Goal: Task Accomplishment & Management: Complete application form

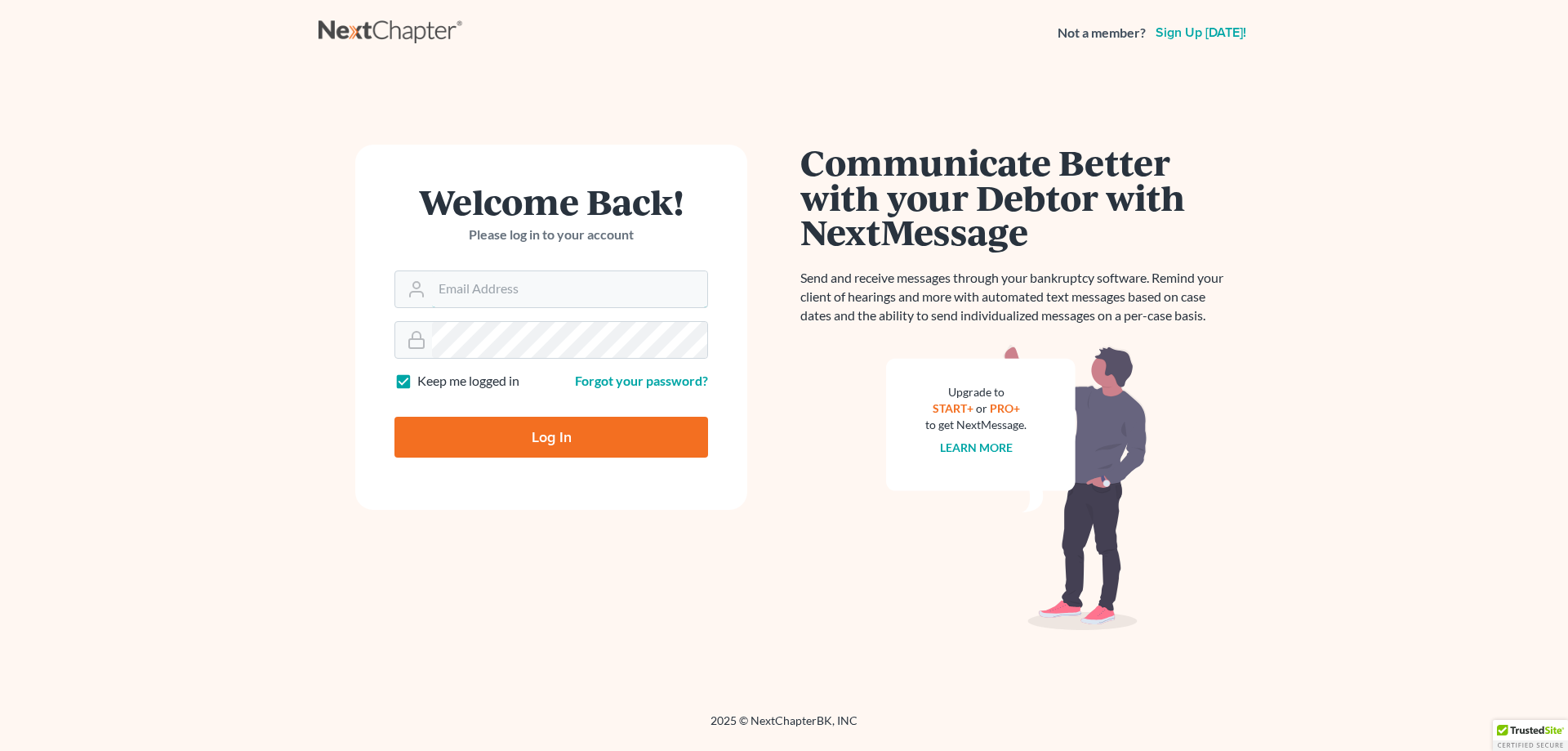
type input "[PERSON_NAME][EMAIL_ADDRESS][DOMAIN_NAME]"
click at [567, 443] on input "Log In" at bounding box center [551, 437] width 313 height 40
type input "Thinking..."
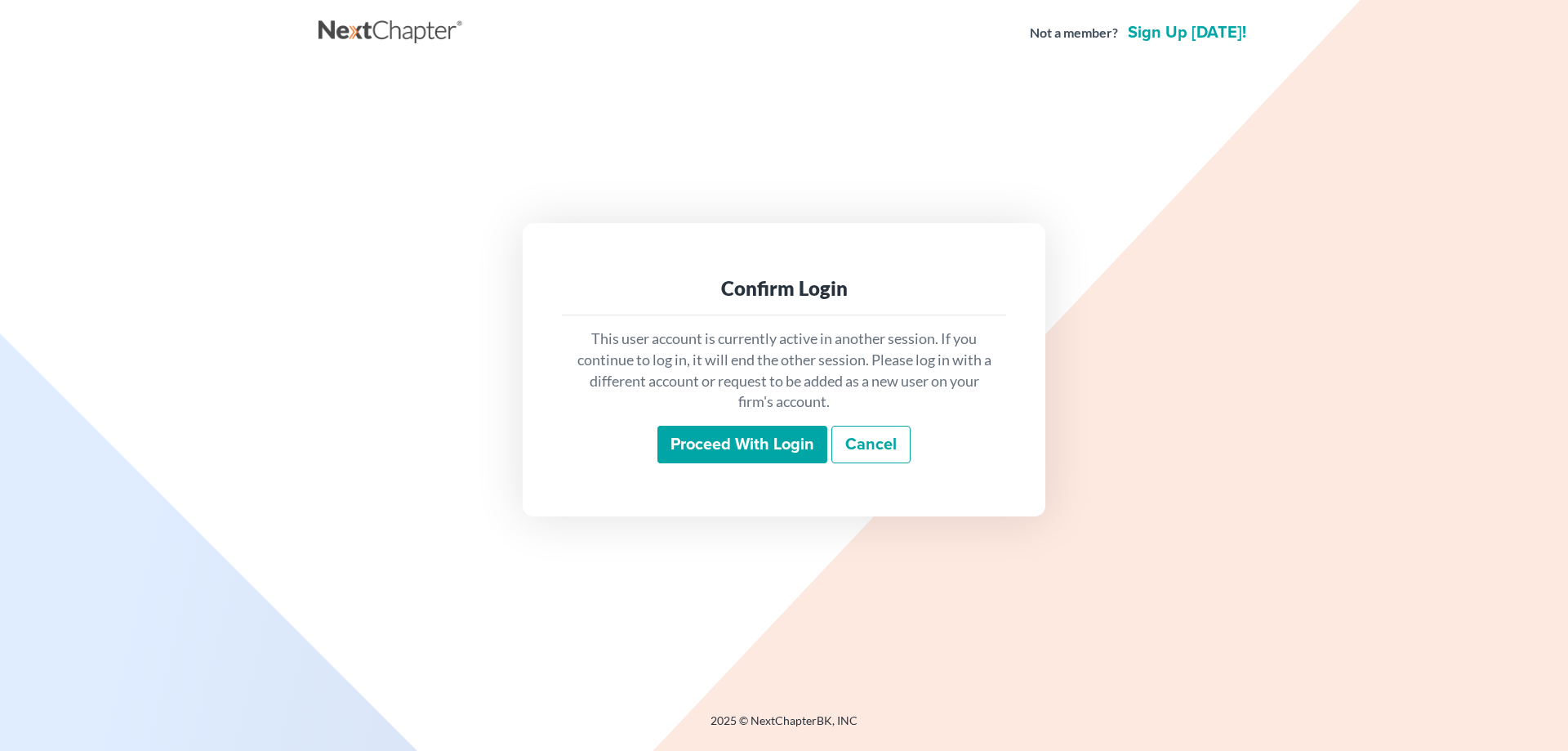
click at [746, 438] on input "Proceed with login" at bounding box center [741, 444] width 170 height 38
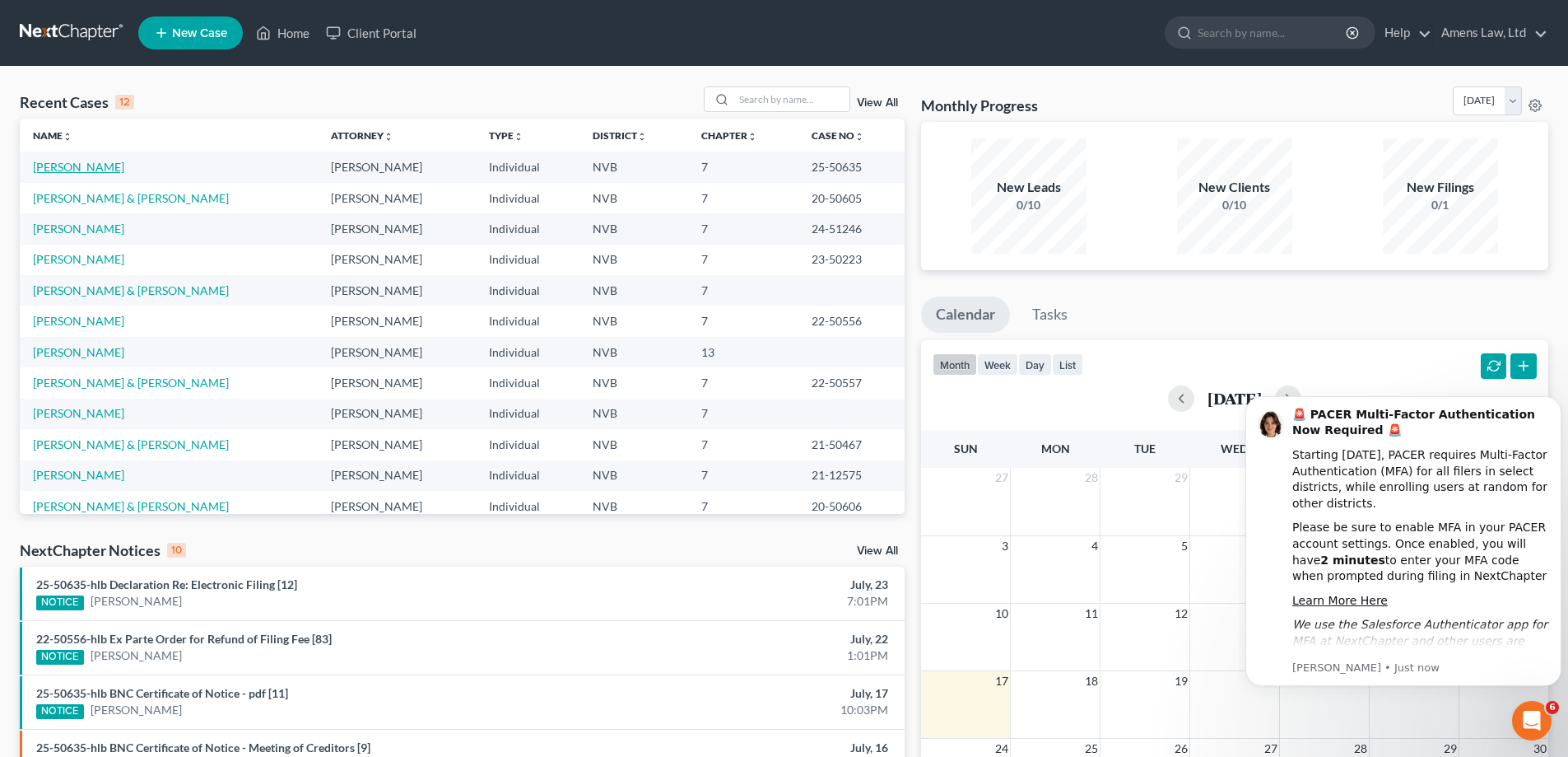
click at [67, 168] on link "[PERSON_NAME]" at bounding box center [78, 167] width 91 height 14
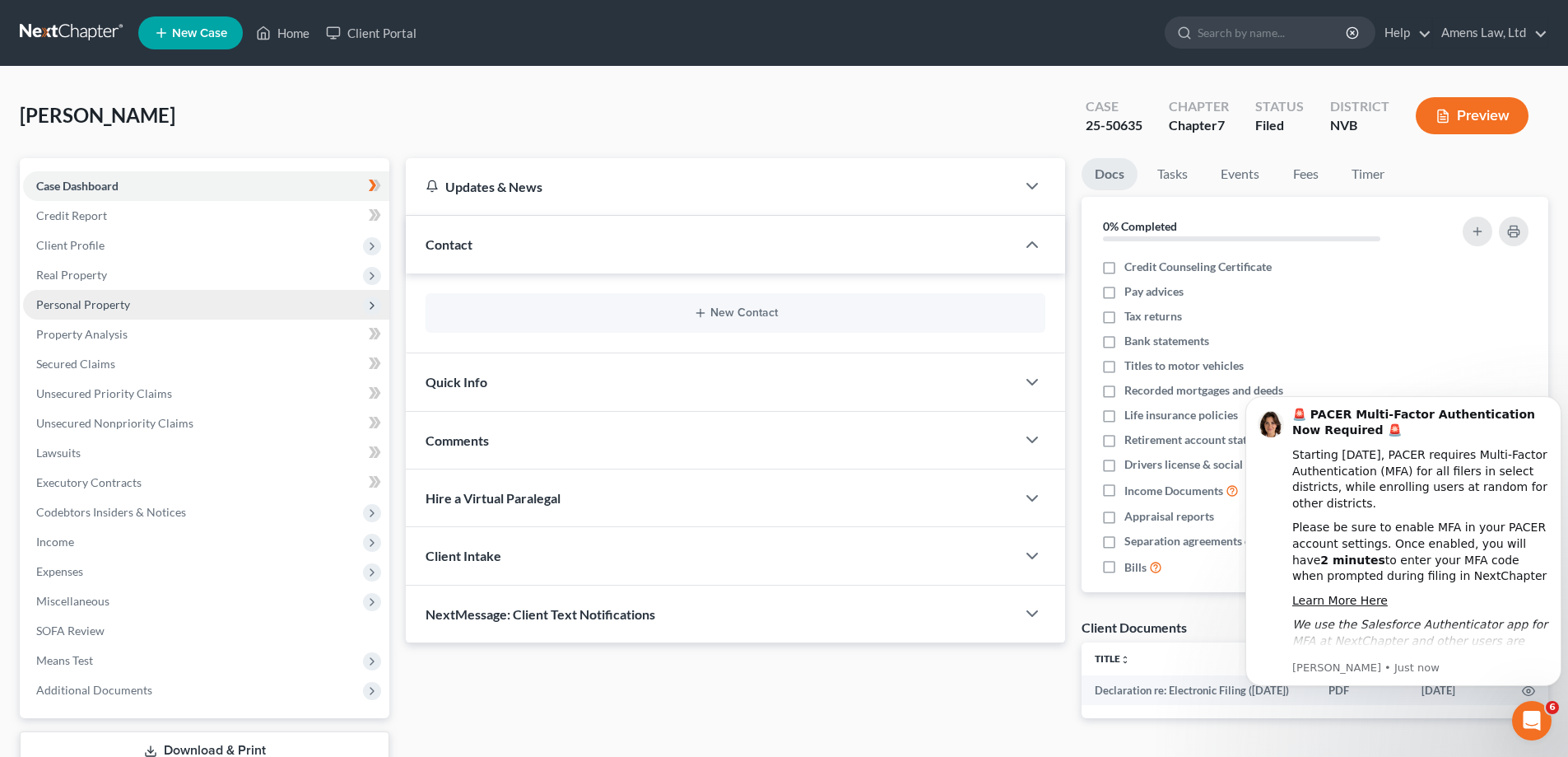
click at [377, 318] on span "Personal Property" at bounding box center [207, 305] width 366 height 30
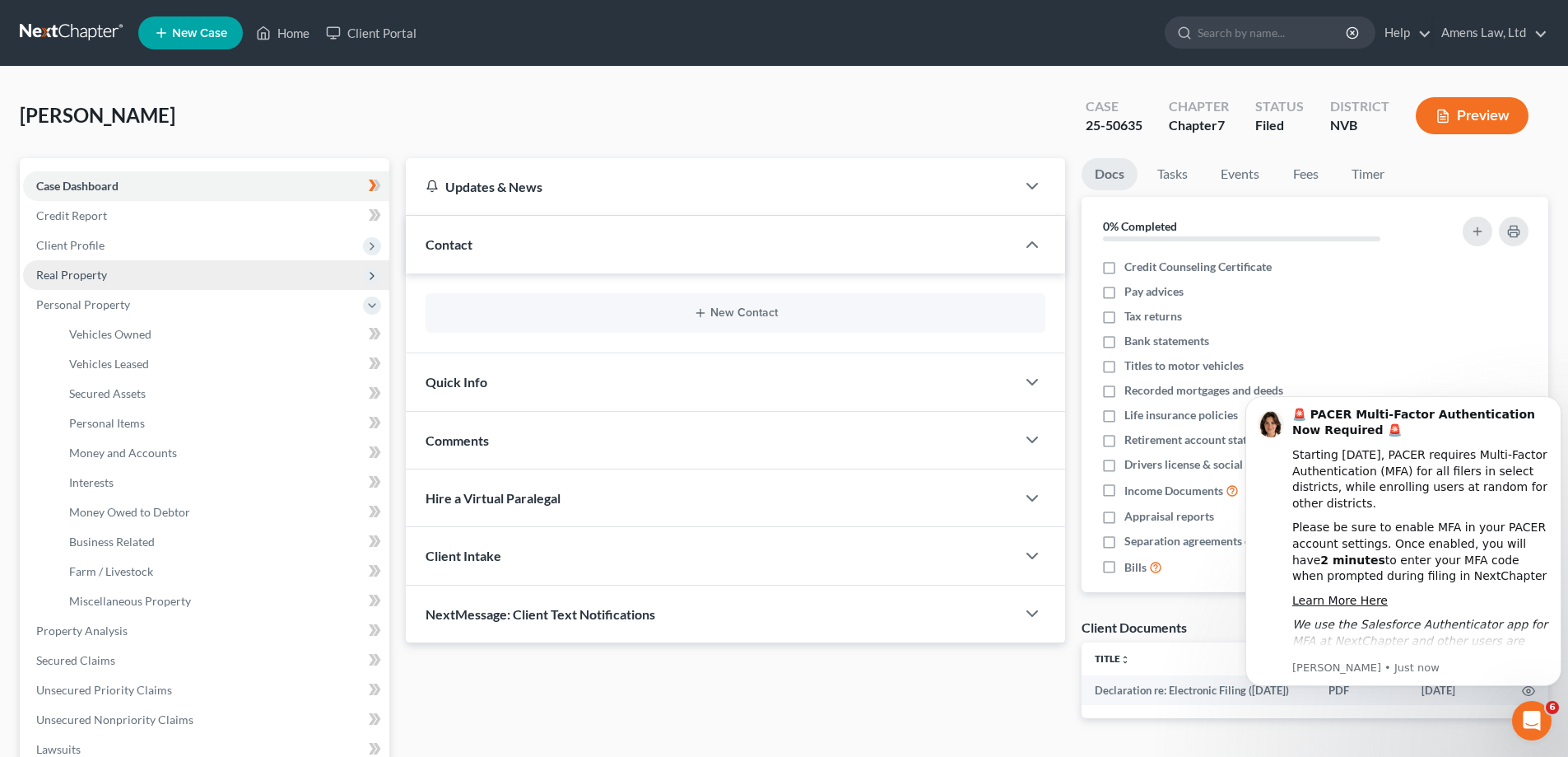
click at [382, 279] on span "Real Property" at bounding box center [207, 275] width 366 height 30
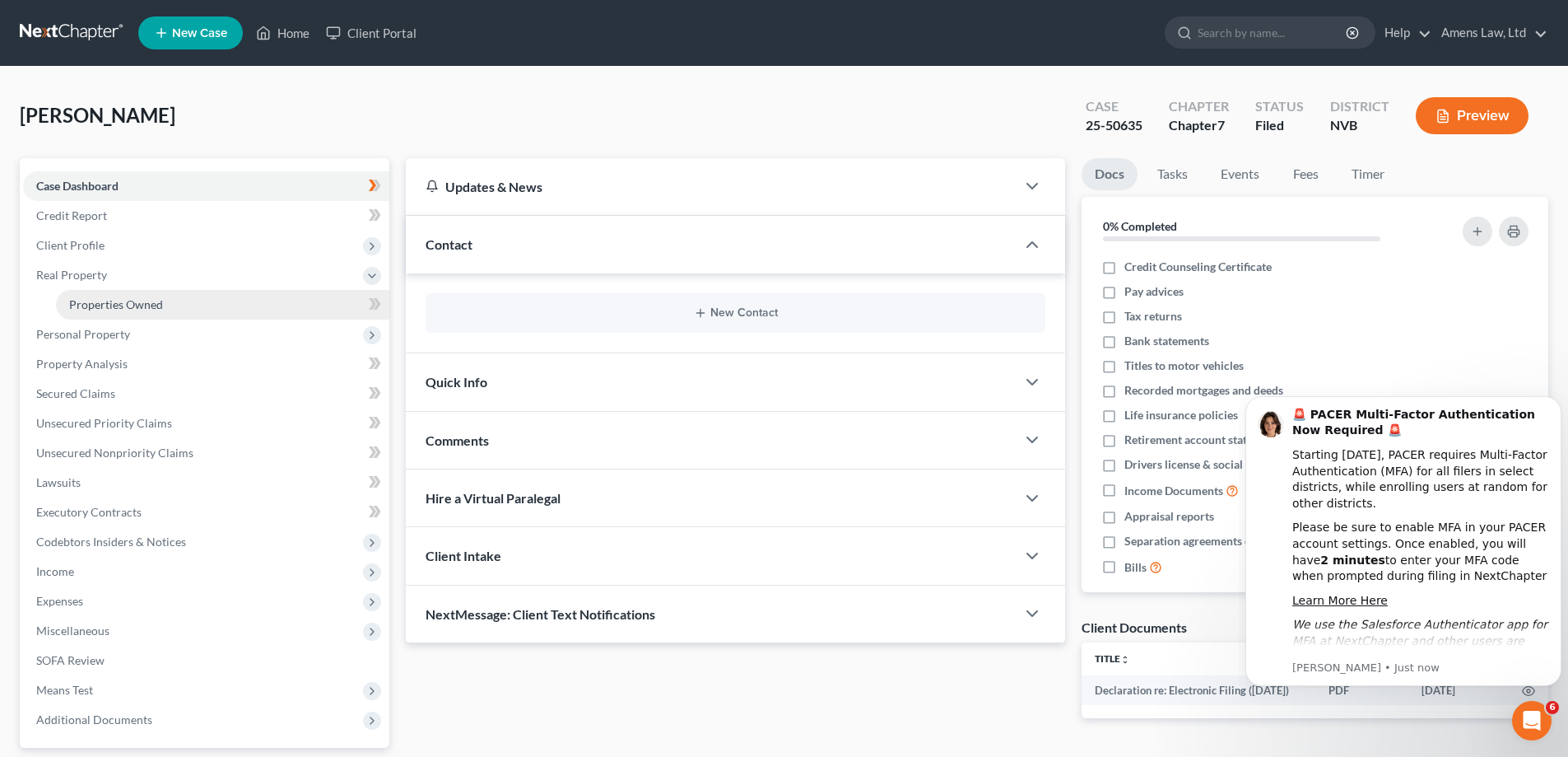
click at [159, 317] on link "Properties Owned" at bounding box center [222, 305] width 333 height 30
click at [154, 306] on span "Properties Owned" at bounding box center [116, 304] width 94 height 14
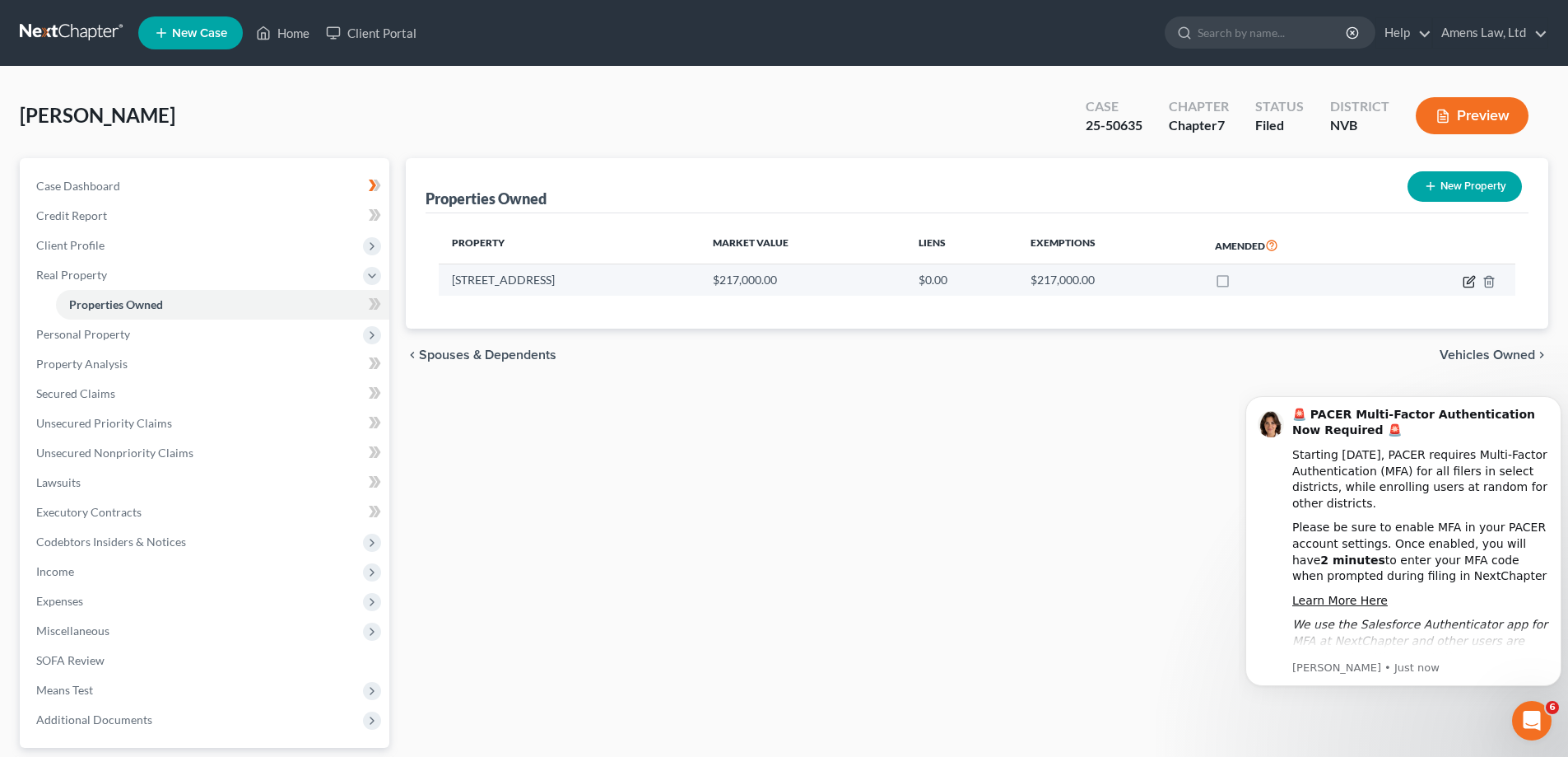
click at [1469, 287] on icon "button" at bounding box center [1468, 281] width 13 height 13
select select "31"
select select "0"
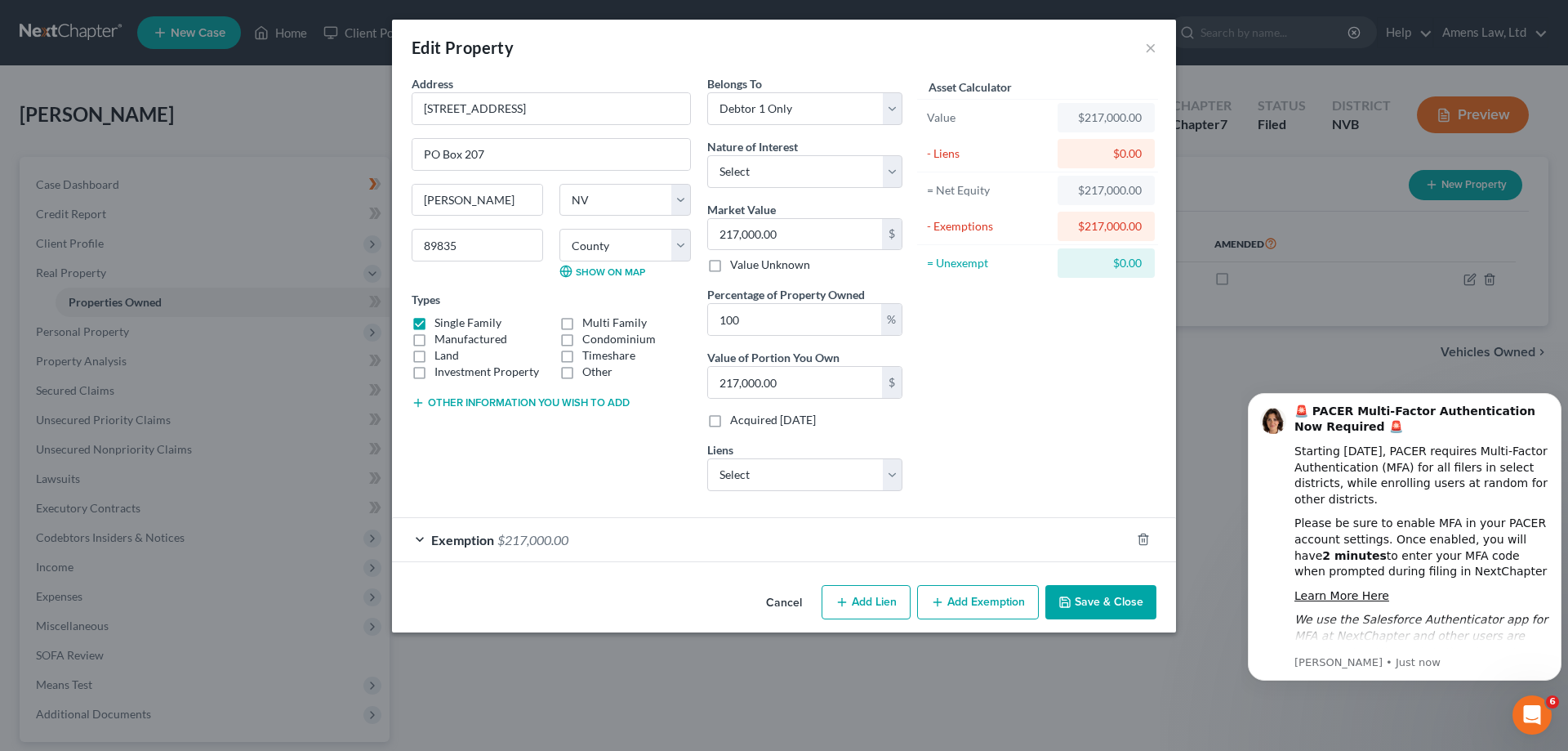
click at [425, 541] on div "Exemption $217,000.00" at bounding box center [760, 539] width 738 height 43
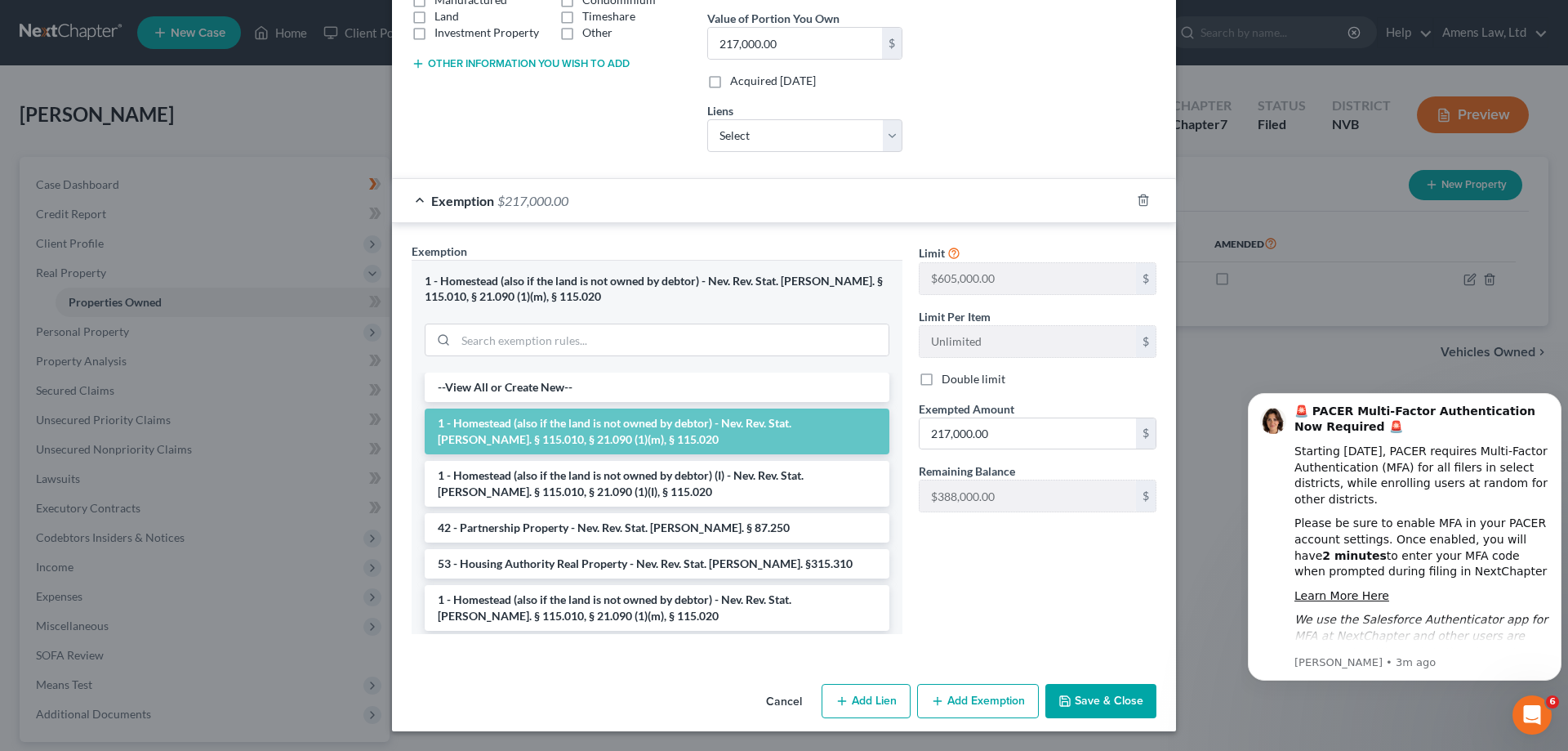
click at [1236, 336] on div "Edit Property × Address * 679 2nd Street PO Box 207 Wells State AL AK AR AZ CA …" at bounding box center [784, 376] width 1568 height 751
click at [765, 698] on button "Cancel" at bounding box center [784, 702] width 62 height 33
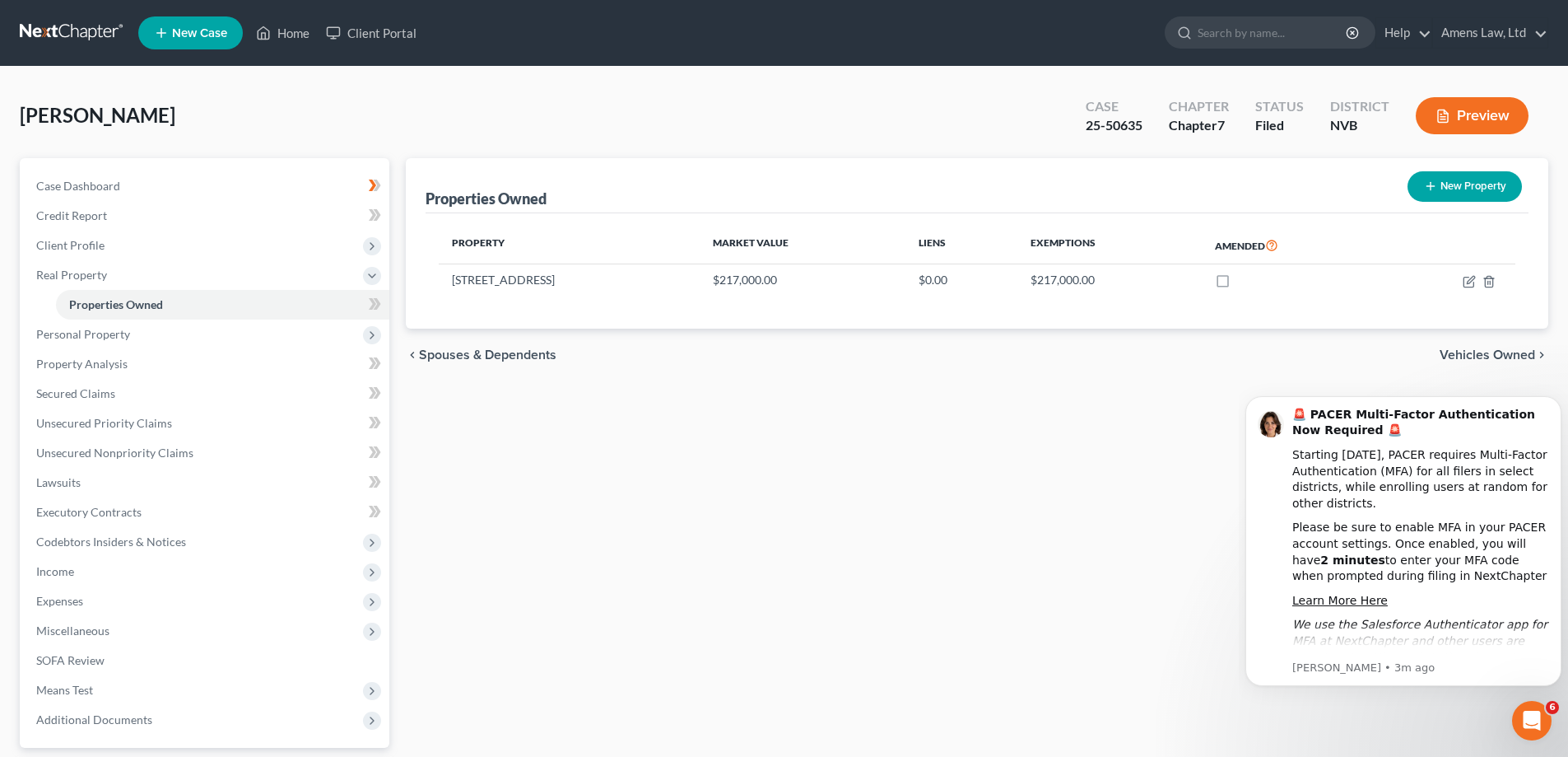
click at [515, 645] on div "Properties Owned New Property Property Market Value Liens Exemptions Amended 67…" at bounding box center [976, 500] width 1158 height 684
click at [1237, 284] on label at bounding box center [1237, 284] width 0 height 0
click at [1244, 282] on input "checkbox" at bounding box center [1250, 277] width 10 height 10
checkbox input "true"
click at [1044, 275] on td "$217,000.00" at bounding box center [1109, 280] width 184 height 31
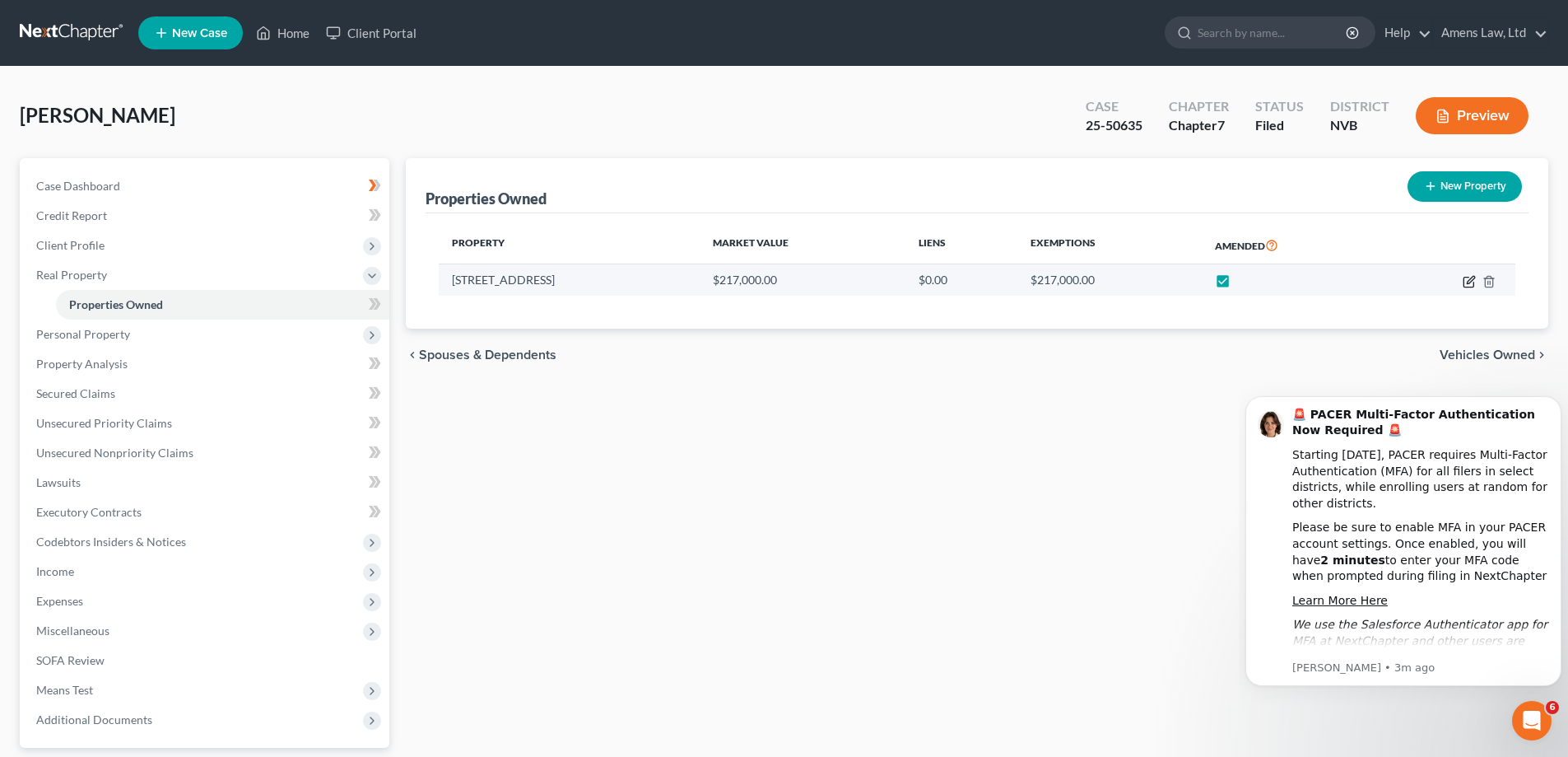
click at [1464, 281] on icon "button" at bounding box center [1467, 281] width 10 height 10
select select "31"
select select "4"
select select "0"
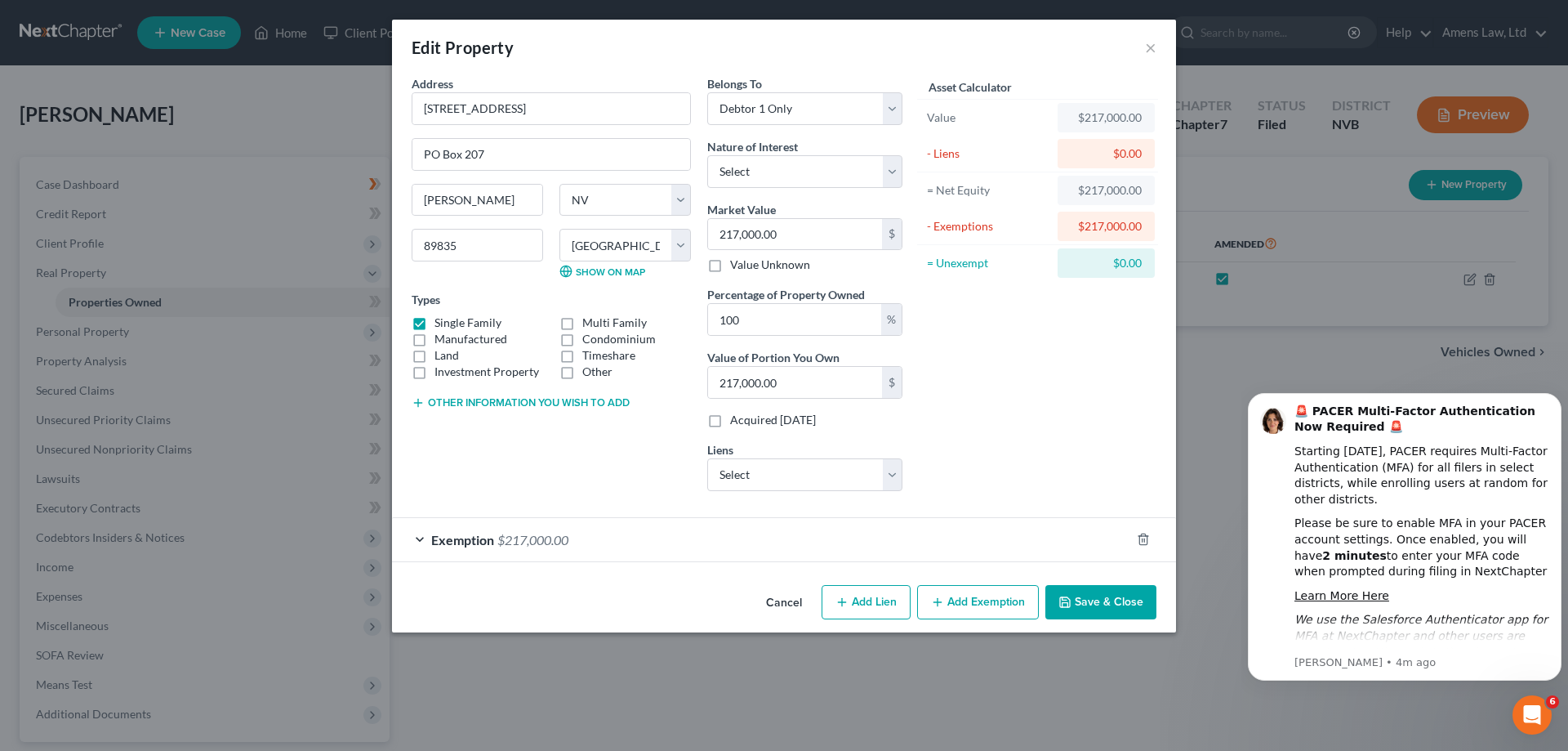
click at [419, 545] on div "Exemption $217,000.00" at bounding box center [760, 539] width 738 height 43
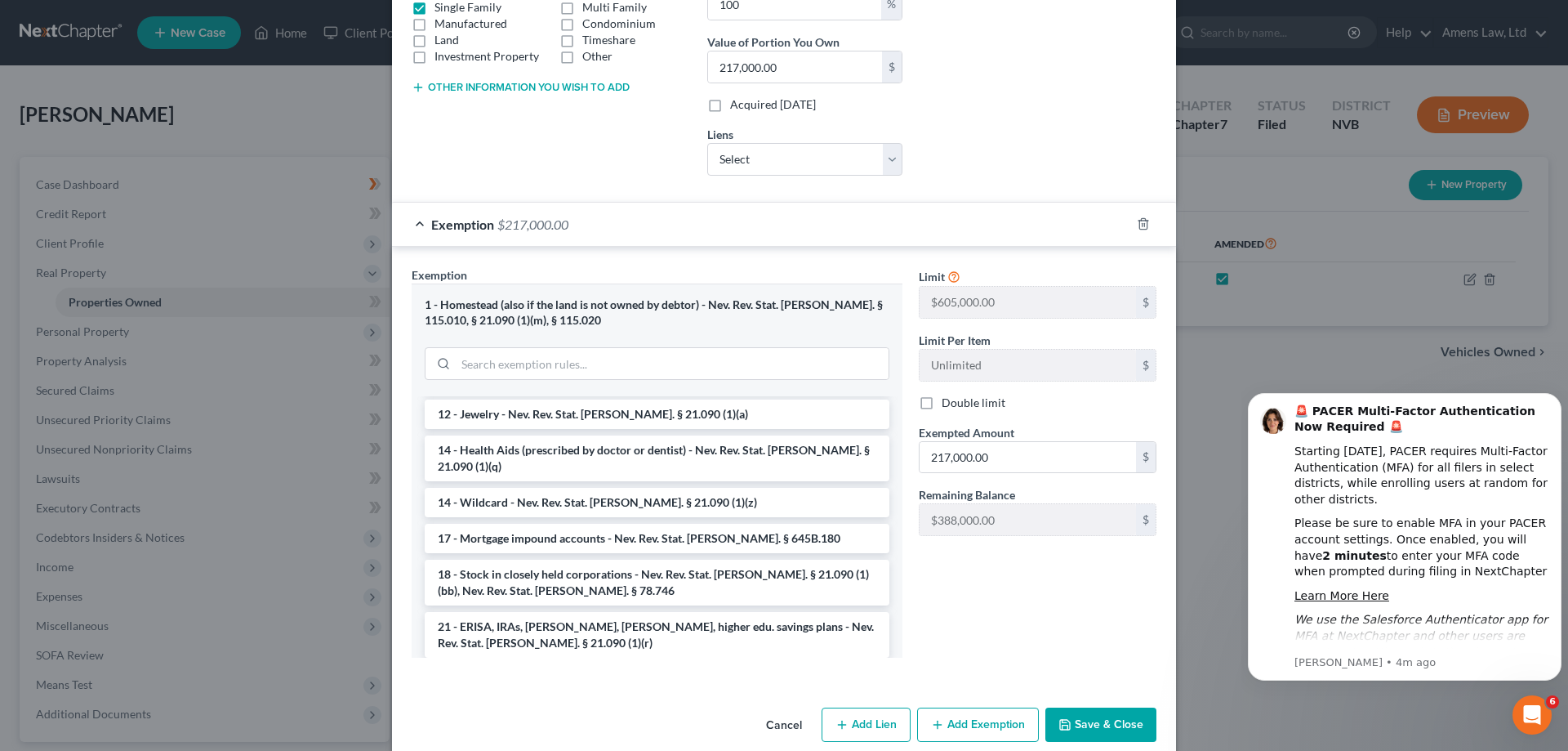
scroll to position [438, 0]
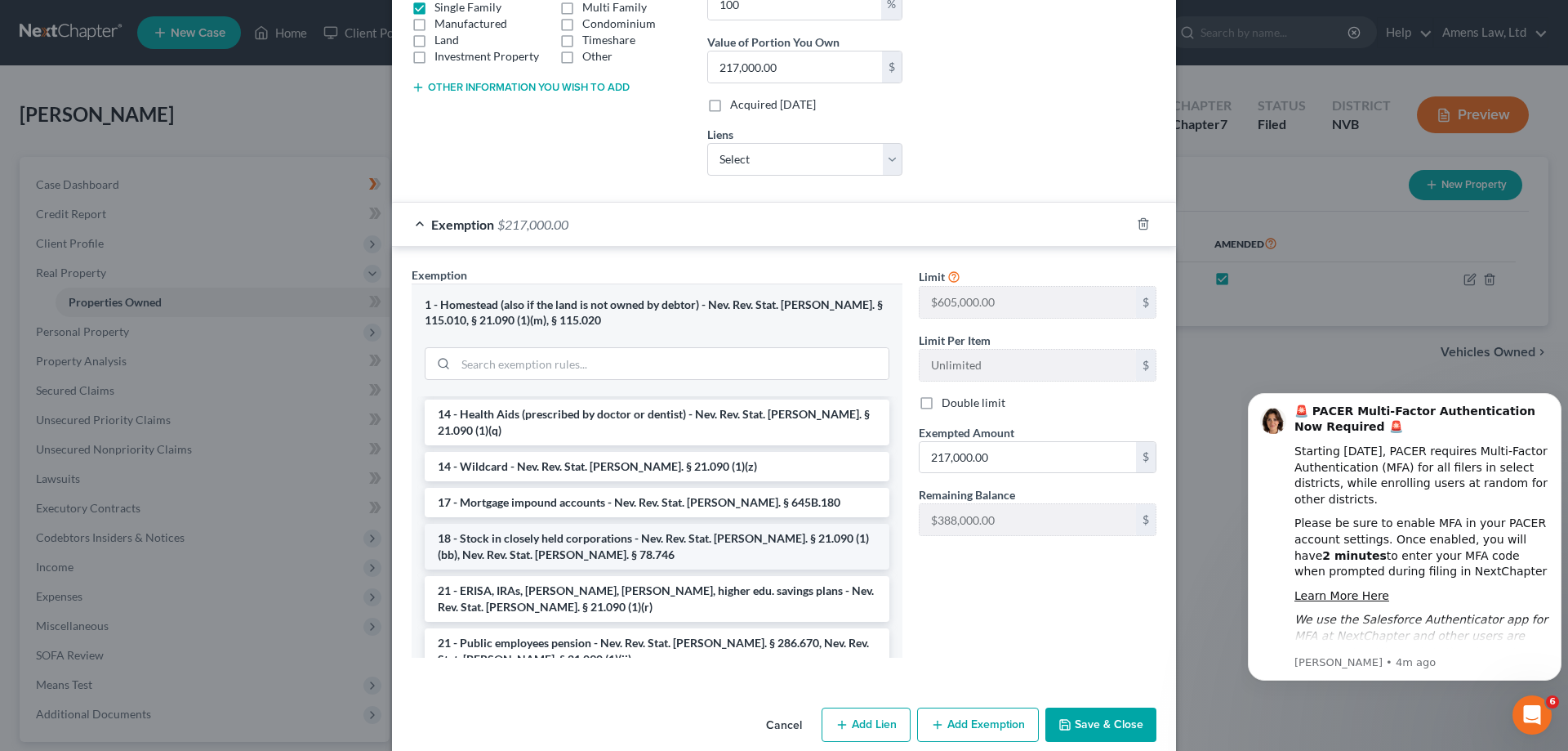
click at [821, 539] on li "18 - Stock in closely held corporations - Nev. Rev. Stat. Ann. § 21.090 (1)(bb)…" at bounding box center [657, 546] width 465 height 46
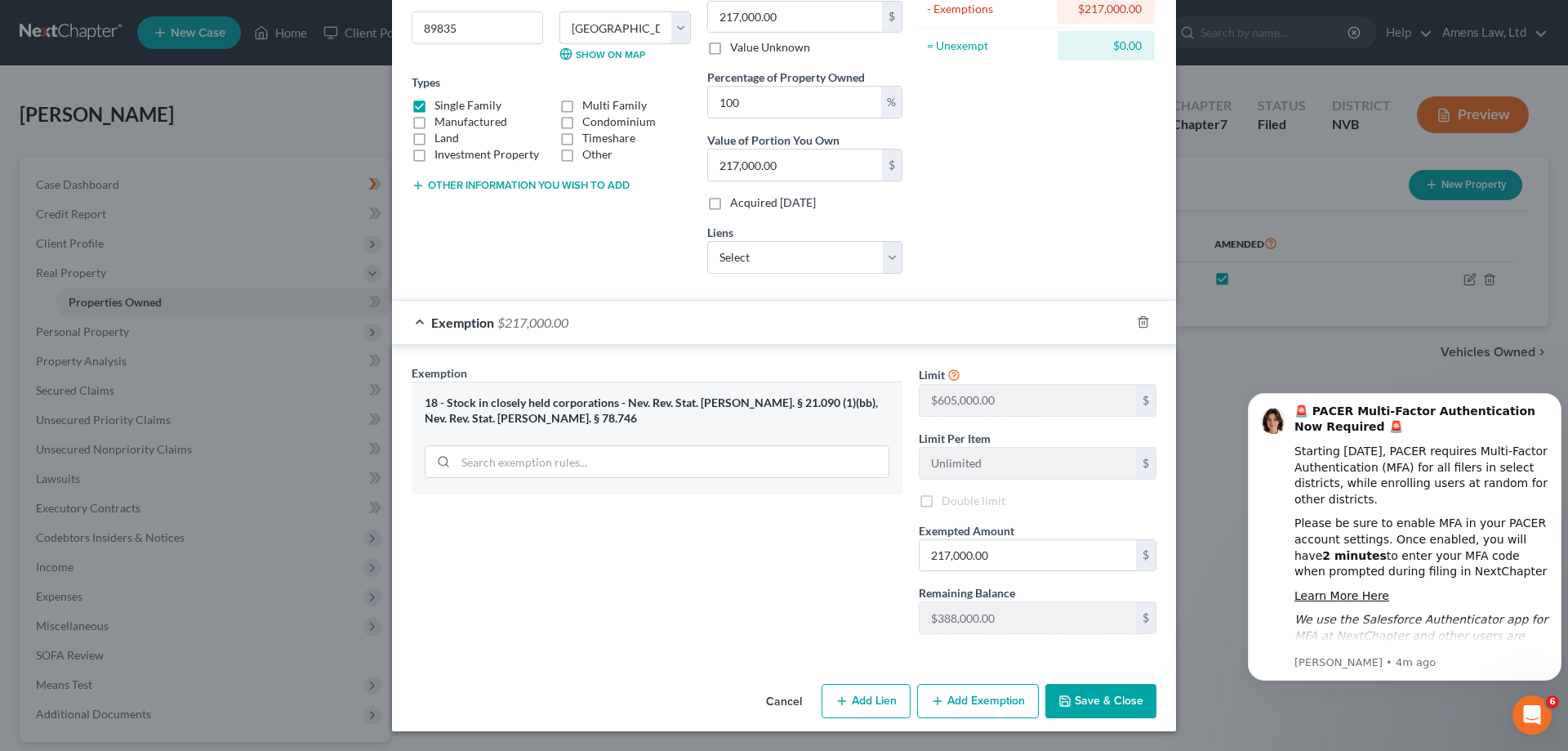
scroll to position [217, 0]
click at [740, 399] on div "18 - Stock in closely held corporations - Nev. Rev. Stat. Ann. § 21.090 (1)(bb)…" at bounding box center [657, 410] width 465 height 30
click at [516, 407] on div "18 - Stock in closely held corporations - Nev. Rev. Stat. Ann. § 21.090 (1)(bb)…" at bounding box center [657, 410] width 465 height 30
click at [520, 464] on div "18 - Stock in closely held corporations - Nev. Rev. Stat. Ann. § 21.090 (1)(bb)…" at bounding box center [657, 438] width 491 height 113
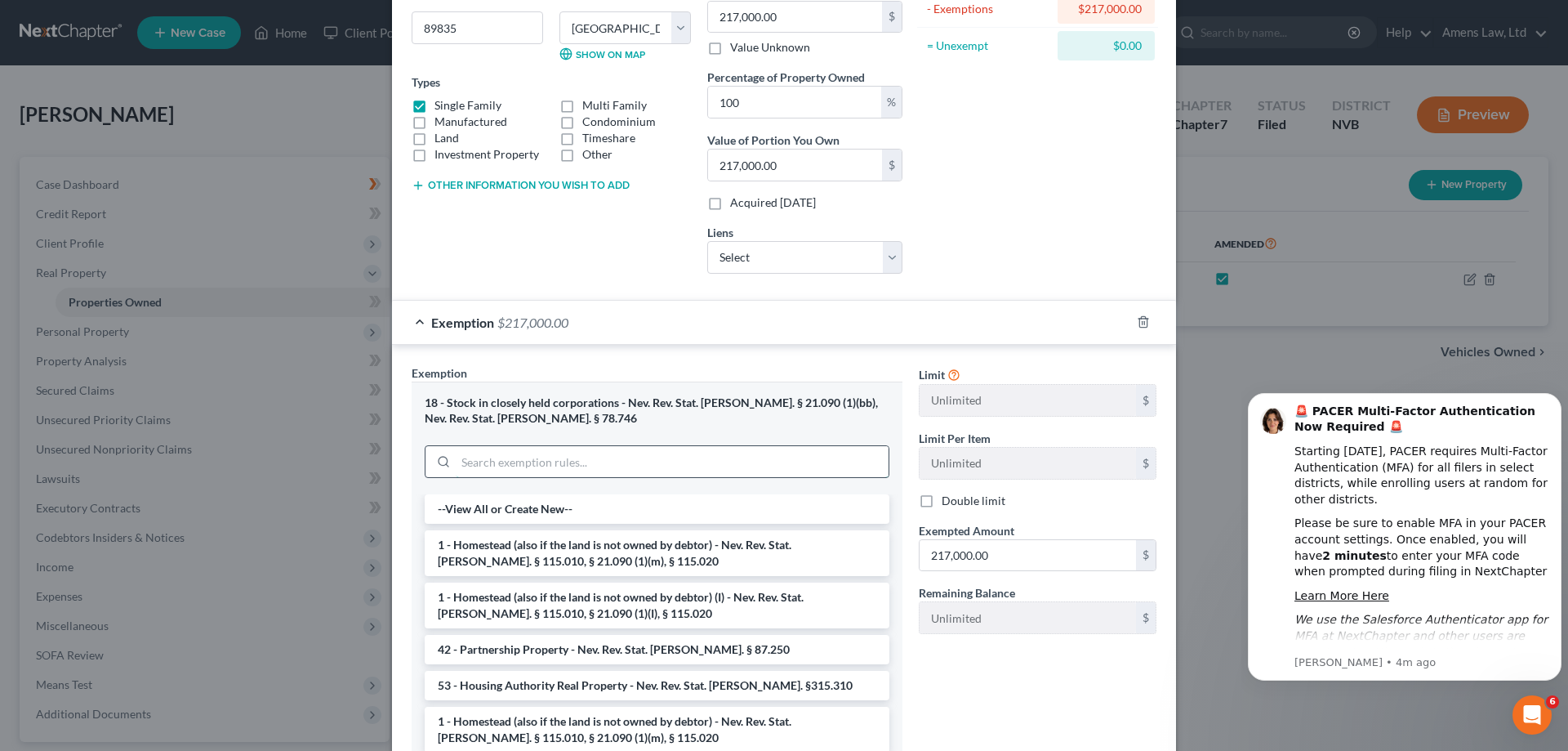
scroll to position [315, 0]
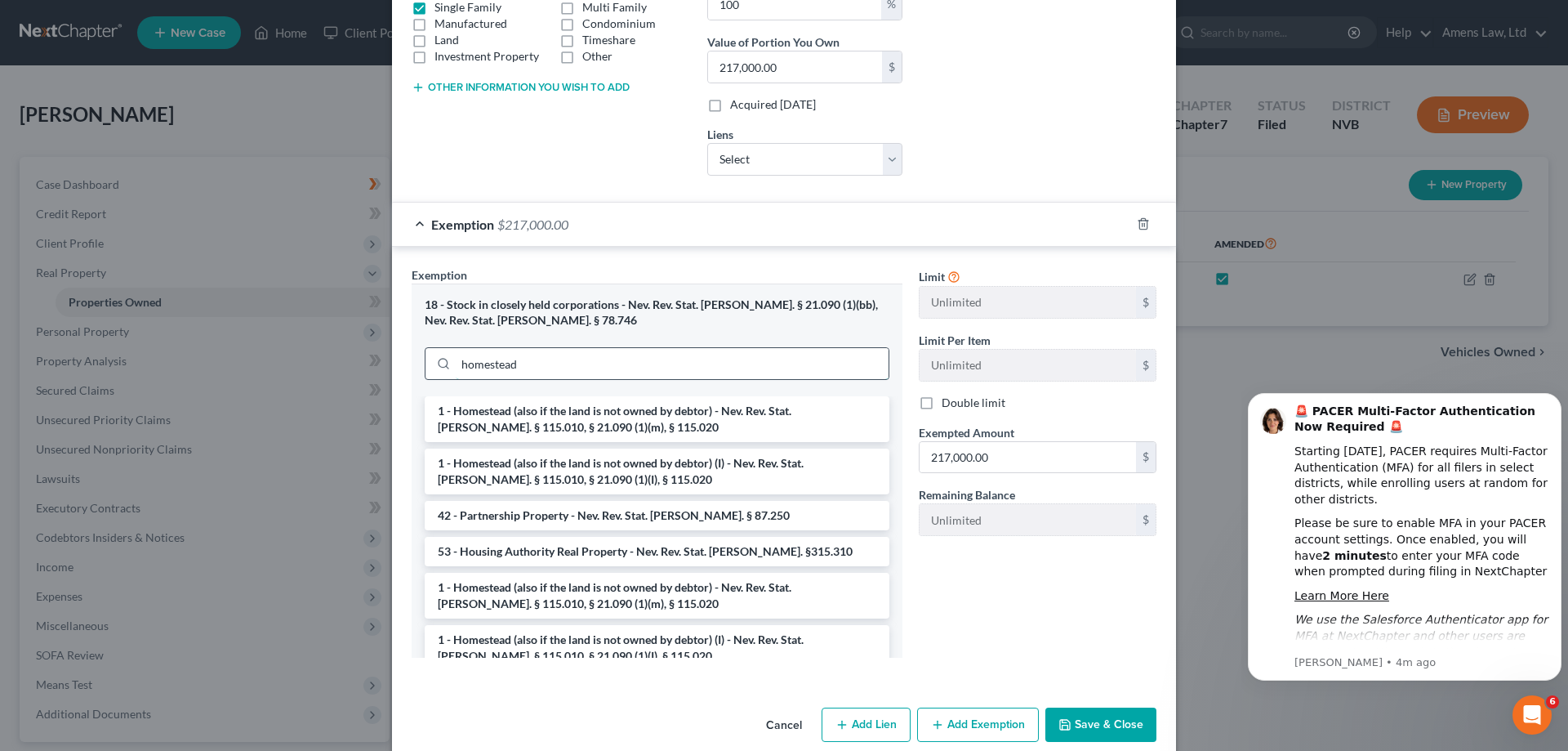
type input "homestead"
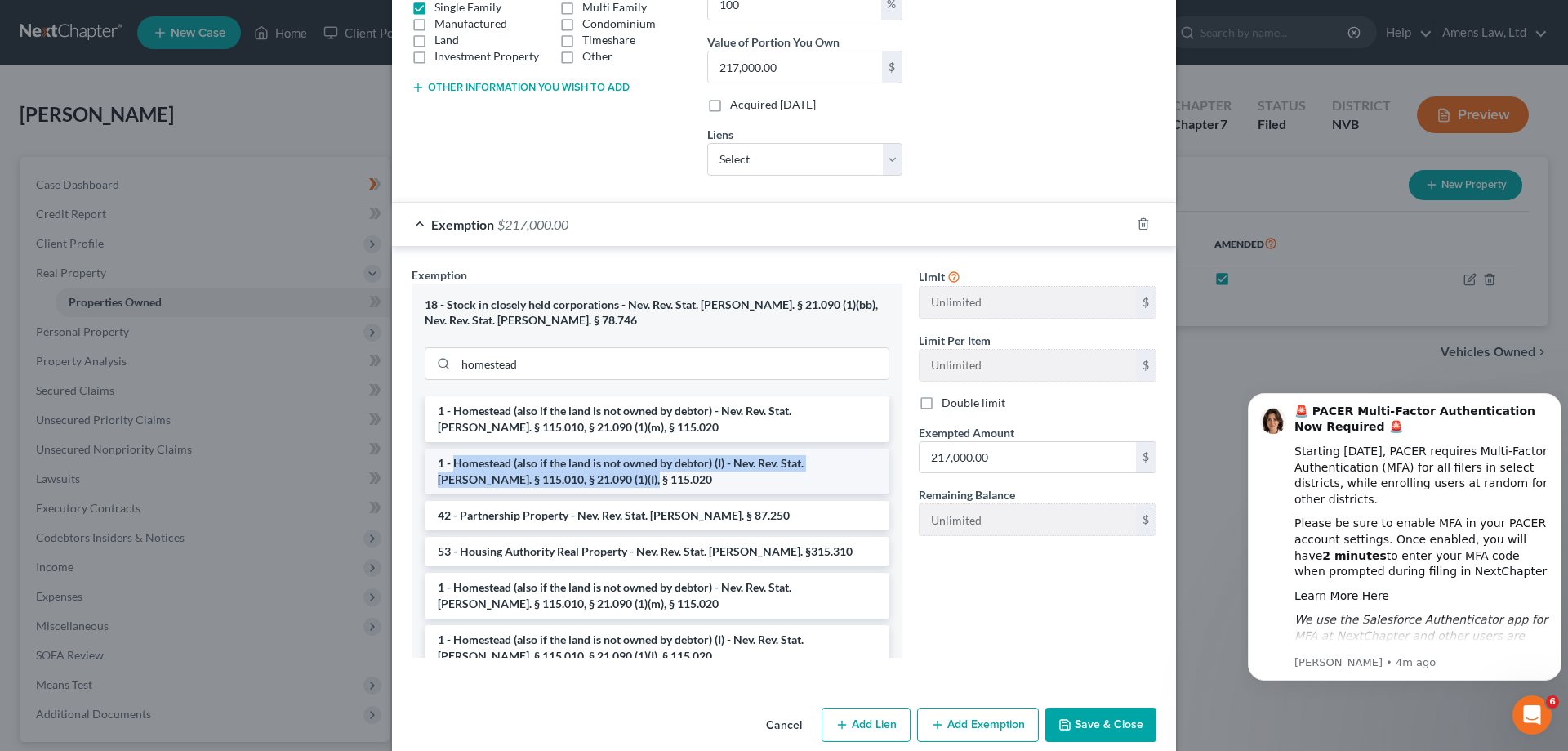
drag, startPoint x: 603, startPoint y: 481, endPoint x: 449, endPoint y: 469, distance: 154.5
click at [449, 469] on li "1 - Homestead (also if the land is not owned by debtor) (I) - Nev. Rev. Stat. A…" at bounding box center [657, 471] width 465 height 46
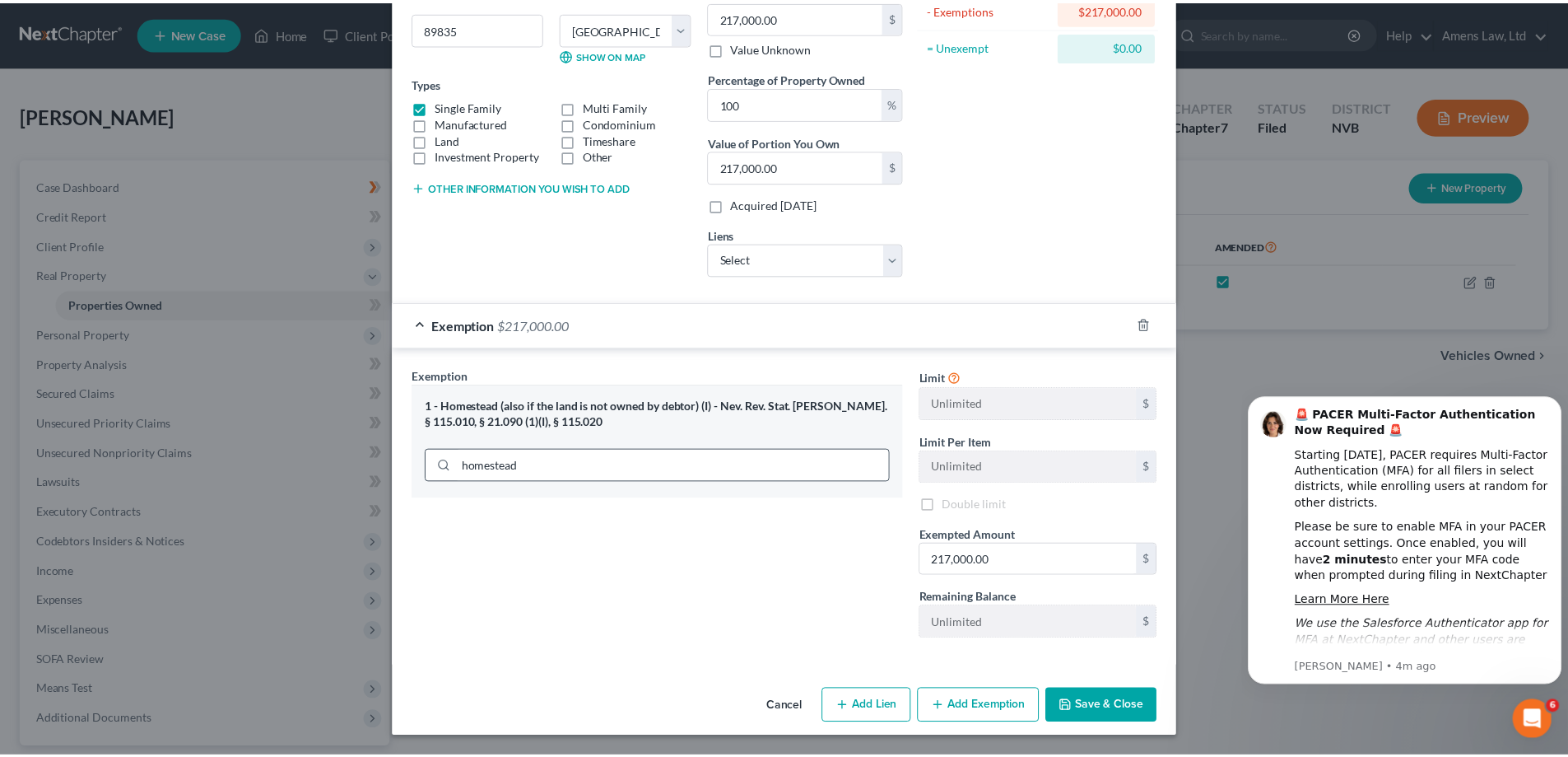
scroll to position [219, 0]
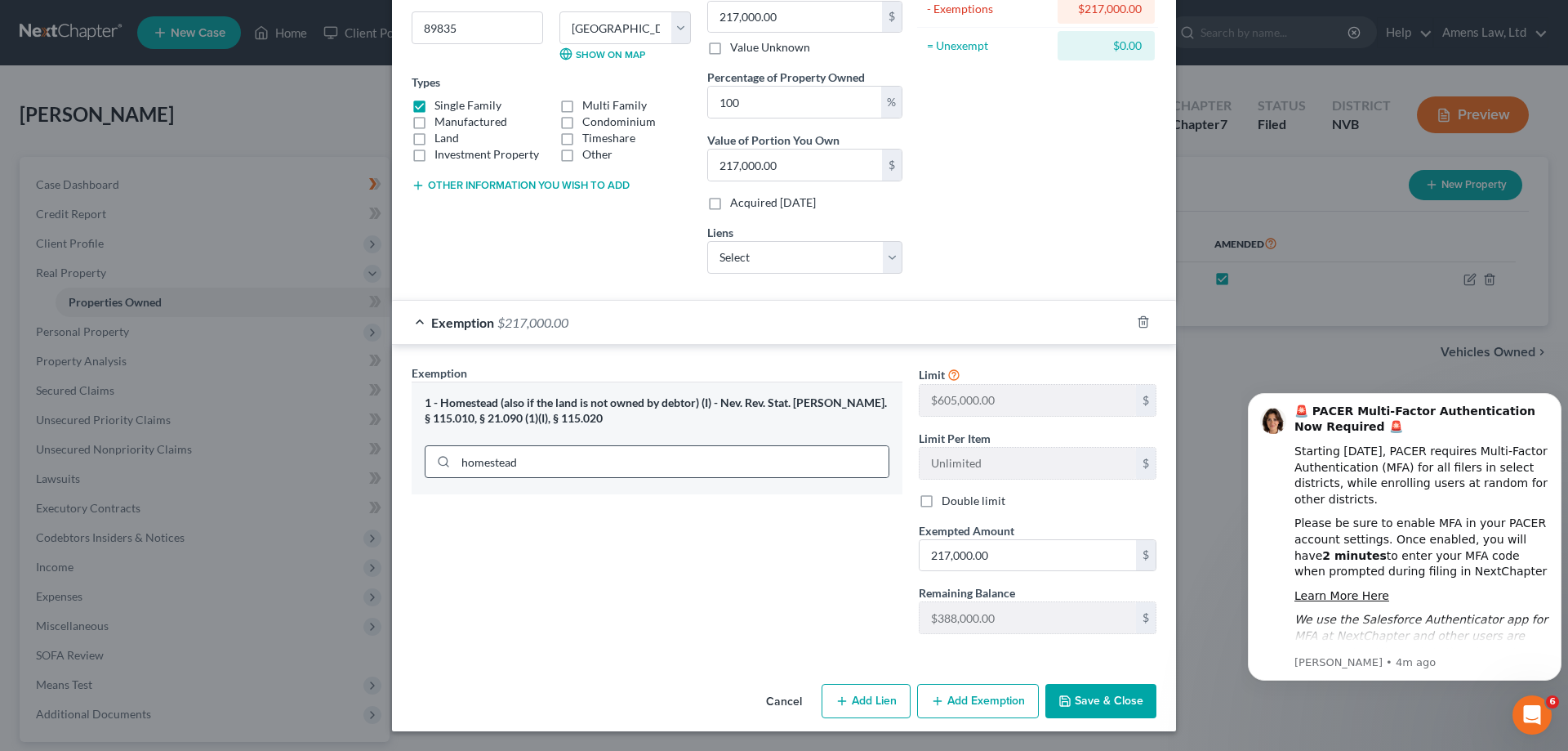
copy li "Homestead (also if the land is not owned by debtor) (I) - Nev. Rev. Stat. Ann. …"
drag, startPoint x: 715, startPoint y: 403, endPoint x: 726, endPoint y: 427, distance: 26.4
click at [726, 427] on div "1 - Homestead (also if the land is not owned by debtor) (I) - Nev. Rev. Stat. A…" at bounding box center [657, 438] width 491 height 113
copy div "Nev. Rev. Stat. Ann. § 115.010, § 21.090 (1)(I), § 115.020"
click at [1081, 711] on button "Save & Close" at bounding box center [1100, 701] width 111 height 34
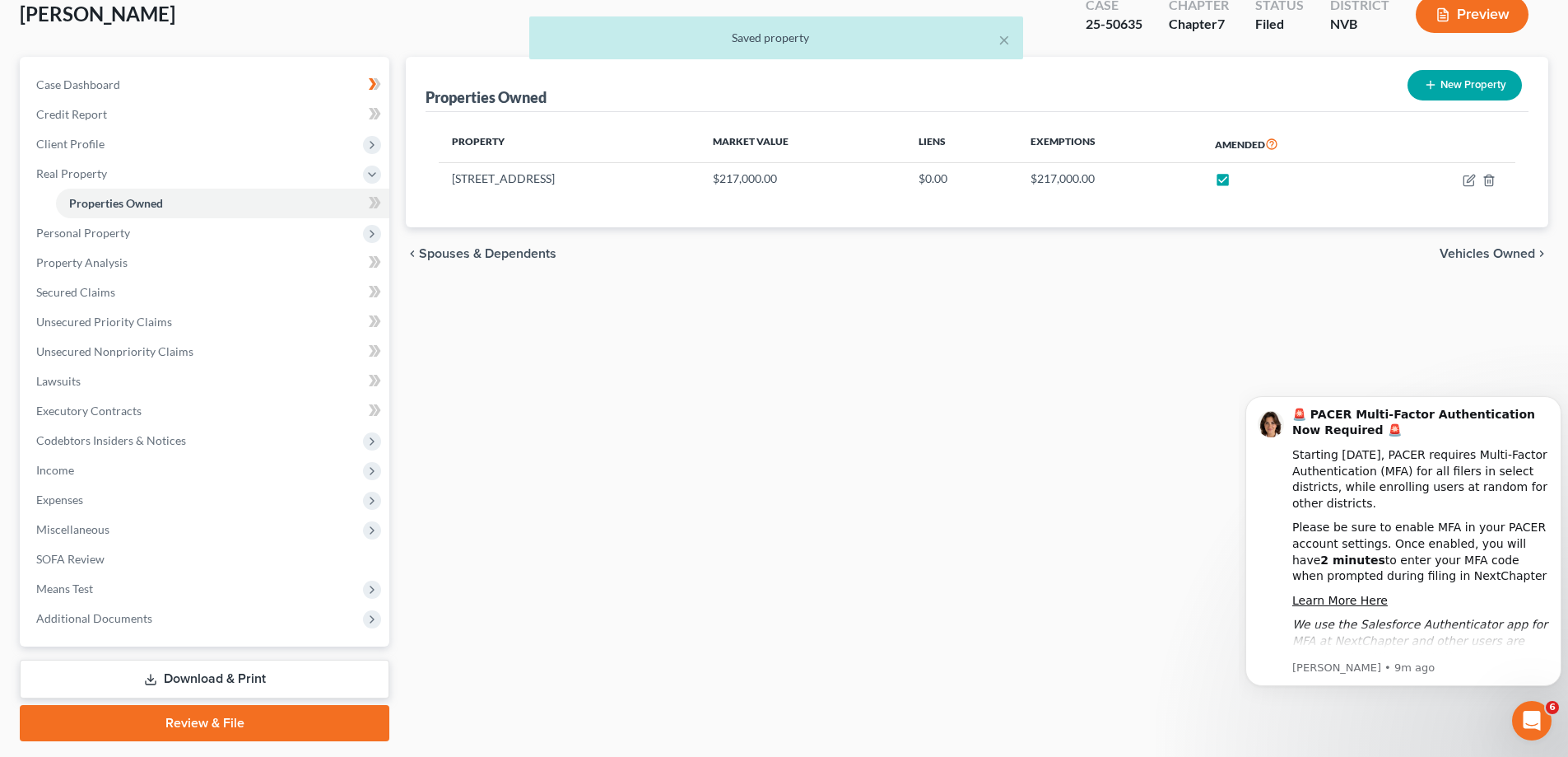
scroll to position [148, 0]
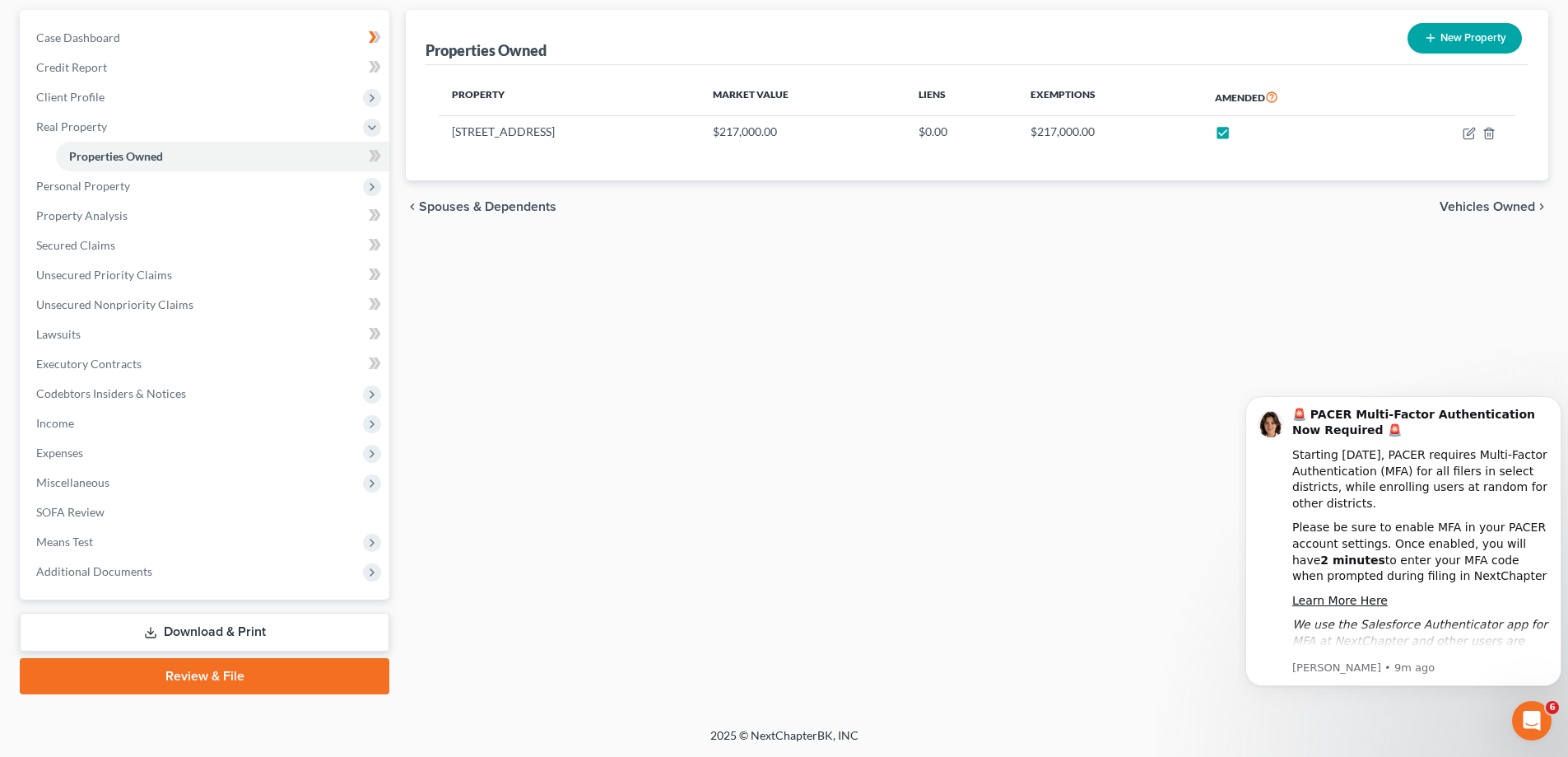
click at [249, 636] on link "Download & Print" at bounding box center [205, 632] width 370 height 39
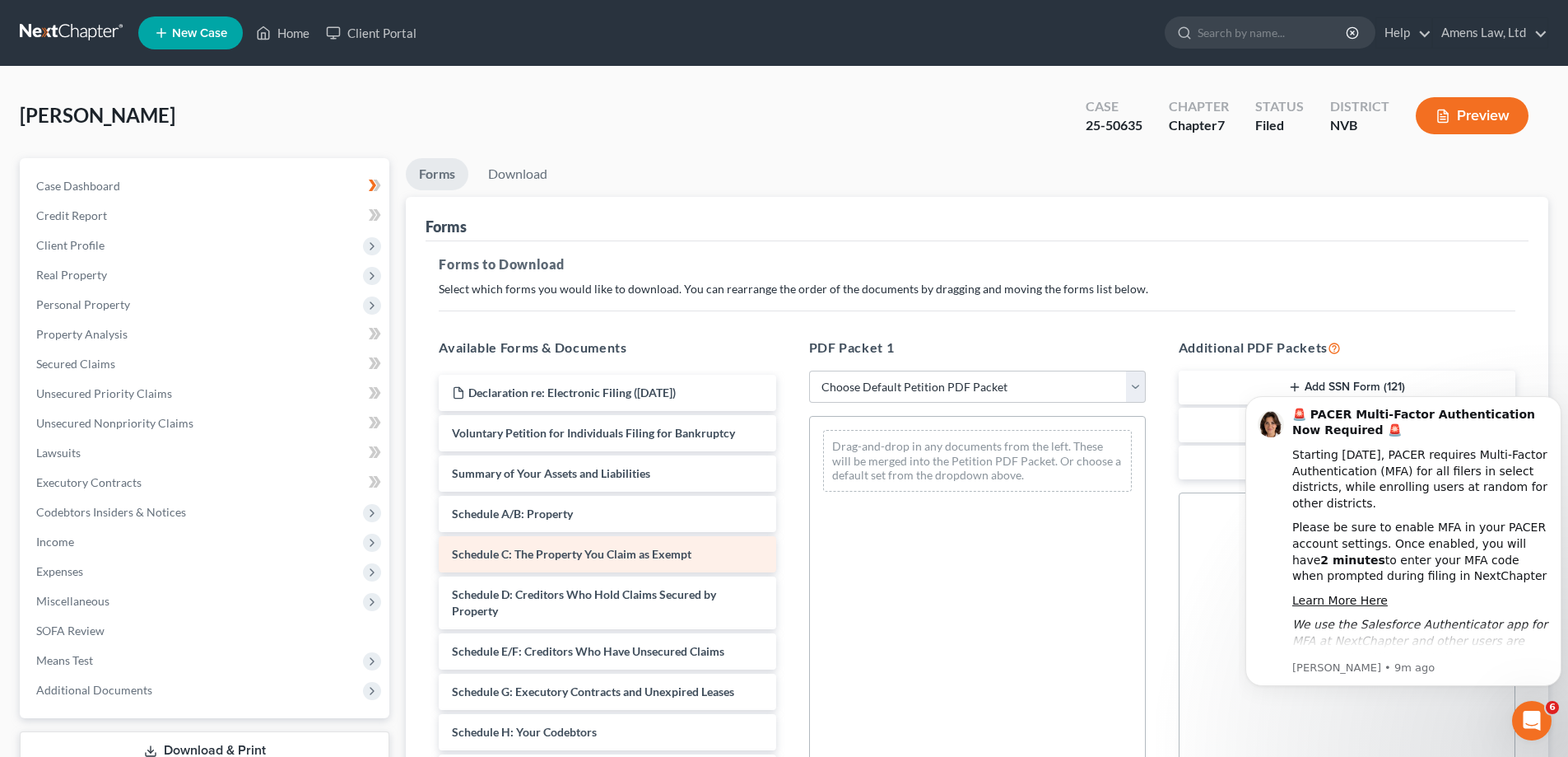
click at [581, 550] on span "Schedule C: The Property You Claim as Exempt" at bounding box center [572, 554] width 239 height 14
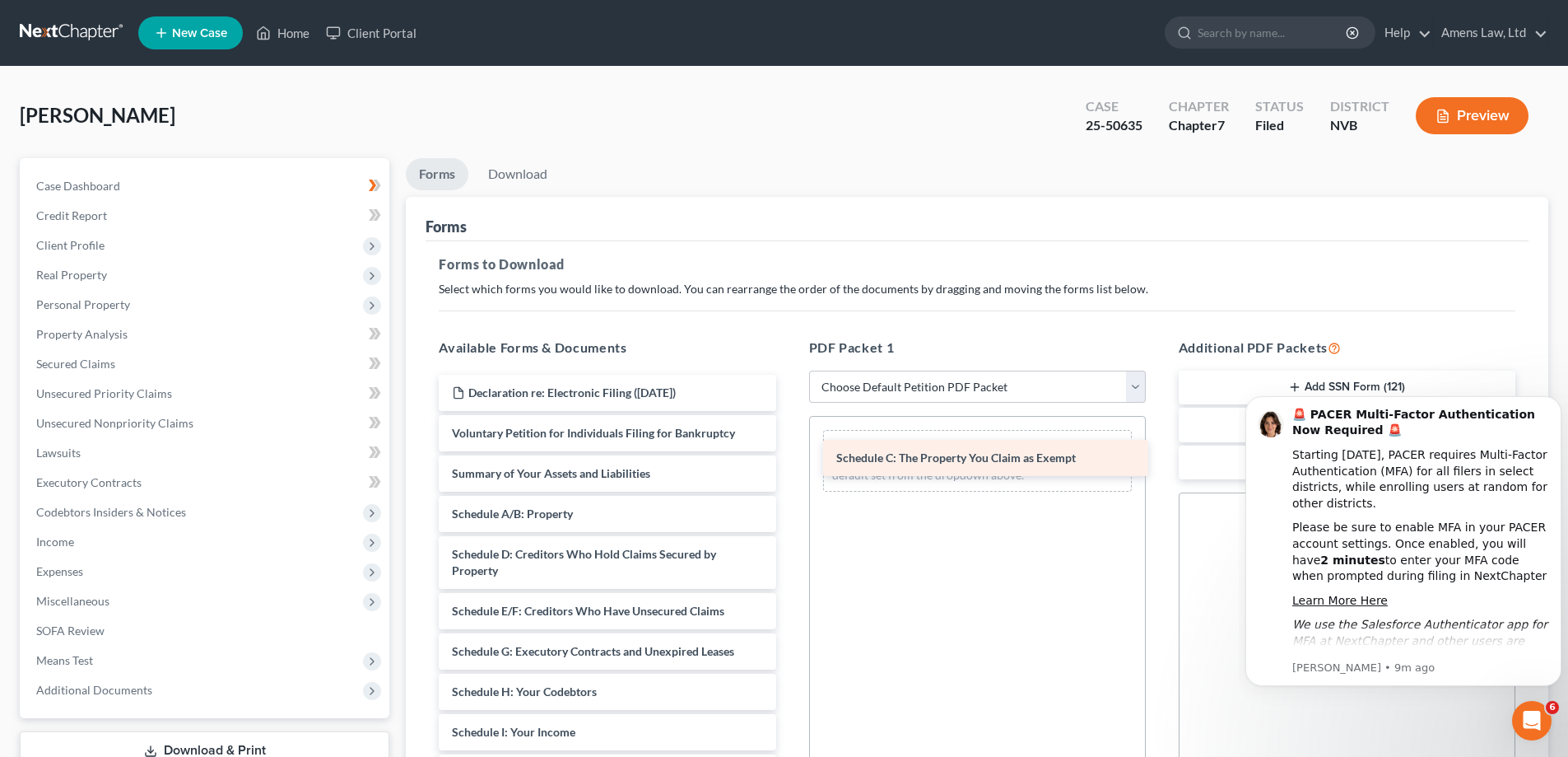
drag, startPoint x: 581, startPoint y: 550, endPoint x: 965, endPoint y: 454, distance: 395.8
click at [789, 454] on div "Schedule C: The Property You Claim as Exempt Declaration re: Electronic Filing …" at bounding box center [607, 769] width 363 height 788
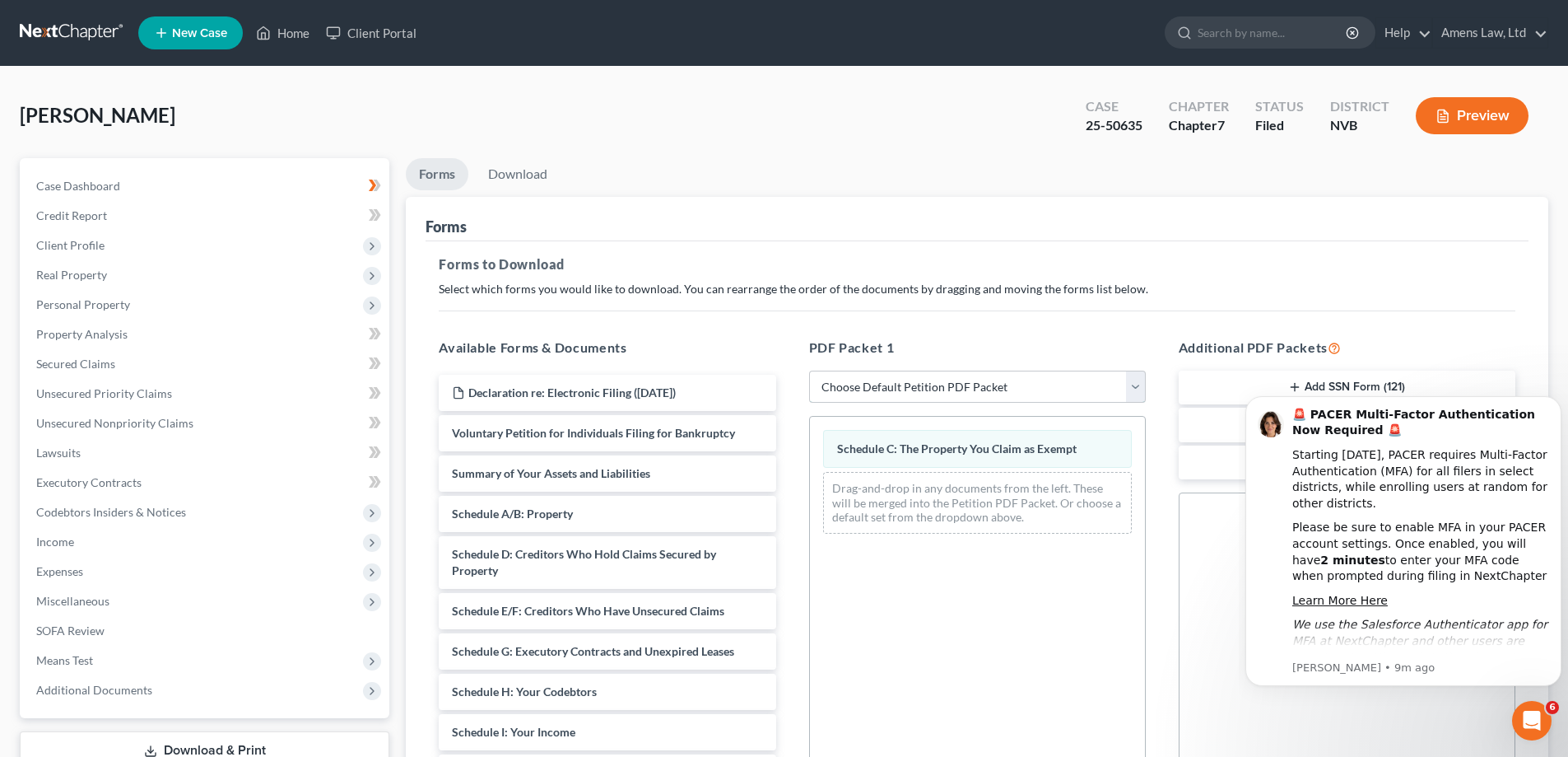
click at [981, 383] on select "Choose Default Petition PDF Packet Complete Bankruptcy Petition (all forms and …" at bounding box center [977, 387] width 337 height 33
select select "2"
click at [809, 371] on select "Choose Default Petition PDF Packet Complete Bankruptcy Petition (all forms and …" at bounding box center [977, 387] width 337 height 33
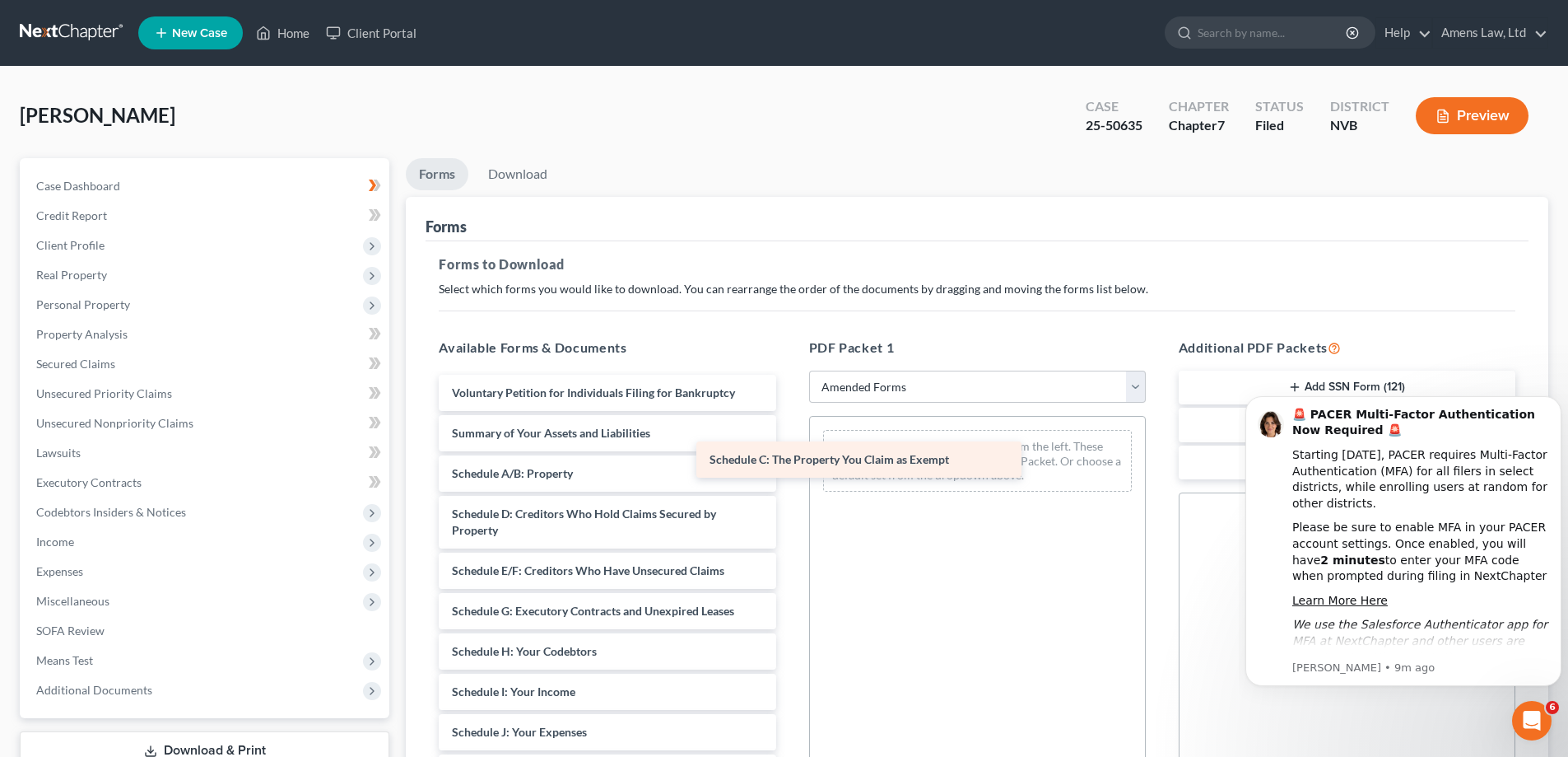
drag, startPoint x: 675, startPoint y: 523, endPoint x: 933, endPoint y: 469, distance: 263.6
click at [789, 469] on div "Schedule C: The Property You Claim as Exempt Voluntary Petition for Individuals…" at bounding box center [607, 748] width 363 height 747
